Goal: Navigation & Orientation: Find specific page/section

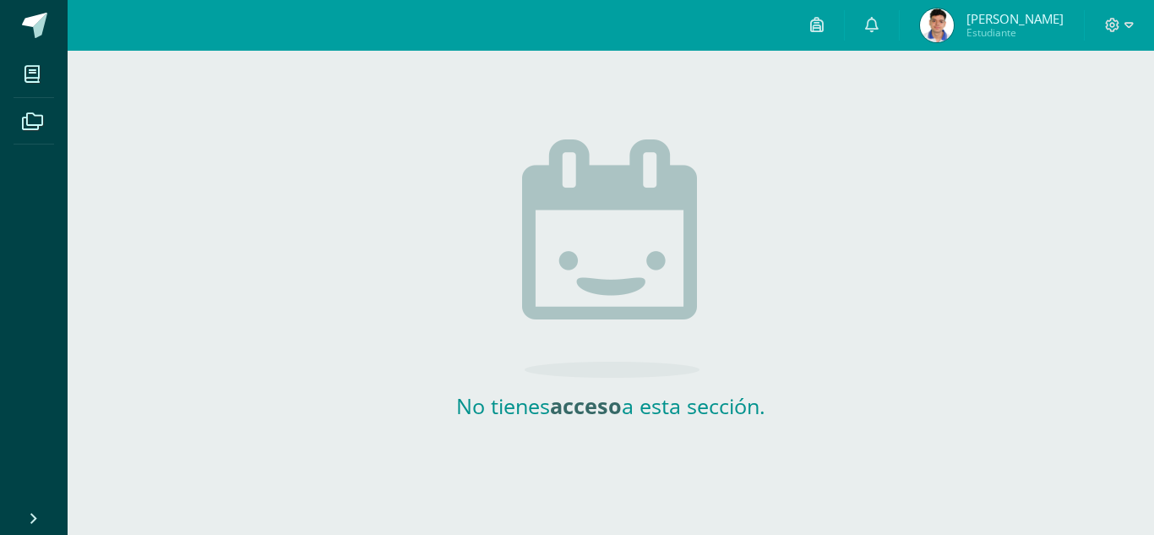
click at [1022, 14] on span "[PERSON_NAME]" at bounding box center [1014, 18] width 97 height 17
click at [949, 22] on img at bounding box center [937, 25] width 34 height 34
click at [41, 30] on span at bounding box center [34, 25] width 25 height 25
click at [948, 24] on img at bounding box center [937, 25] width 34 height 34
click at [1023, 14] on span "[PERSON_NAME]" at bounding box center [1014, 18] width 97 height 17
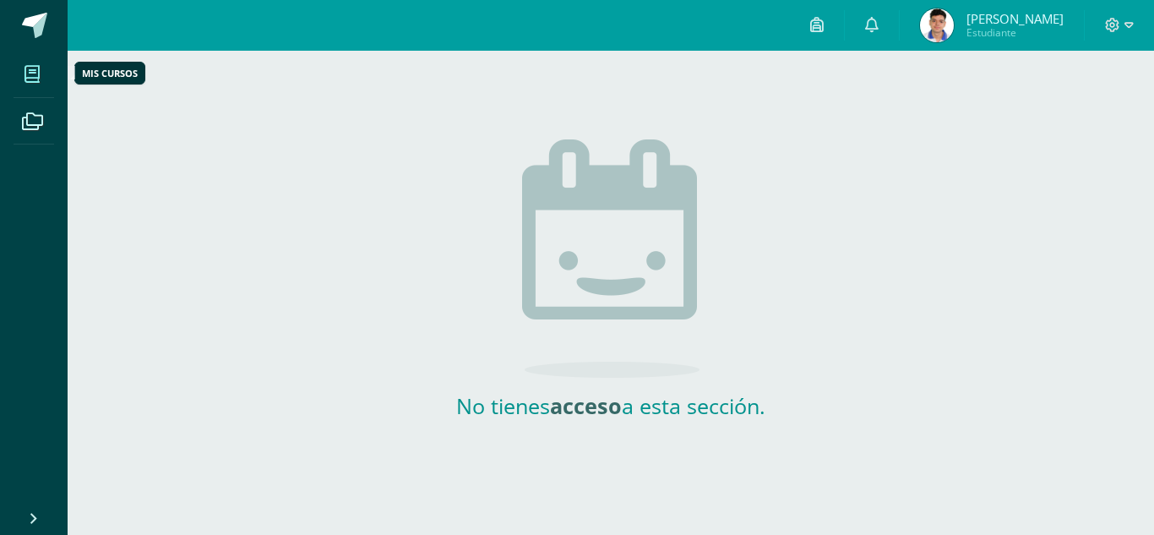
click at [30, 79] on icon at bounding box center [31, 74] width 15 height 17
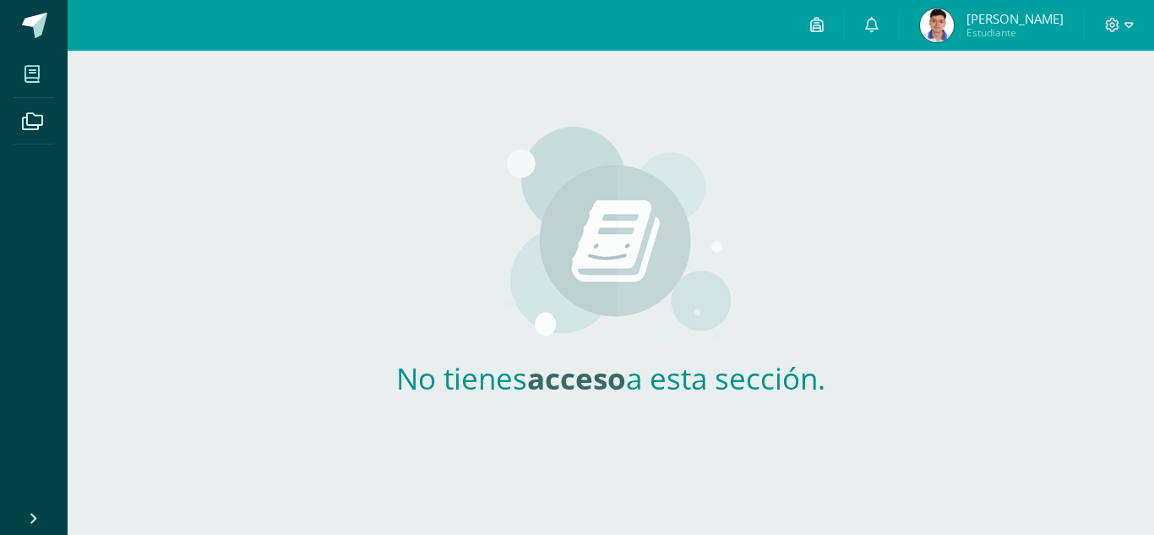
click at [1030, 19] on span "[PERSON_NAME]" at bounding box center [1014, 18] width 97 height 17
click at [883, 30] on link at bounding box center [872, 25] width 54 height 51
